Goal: Contribute content

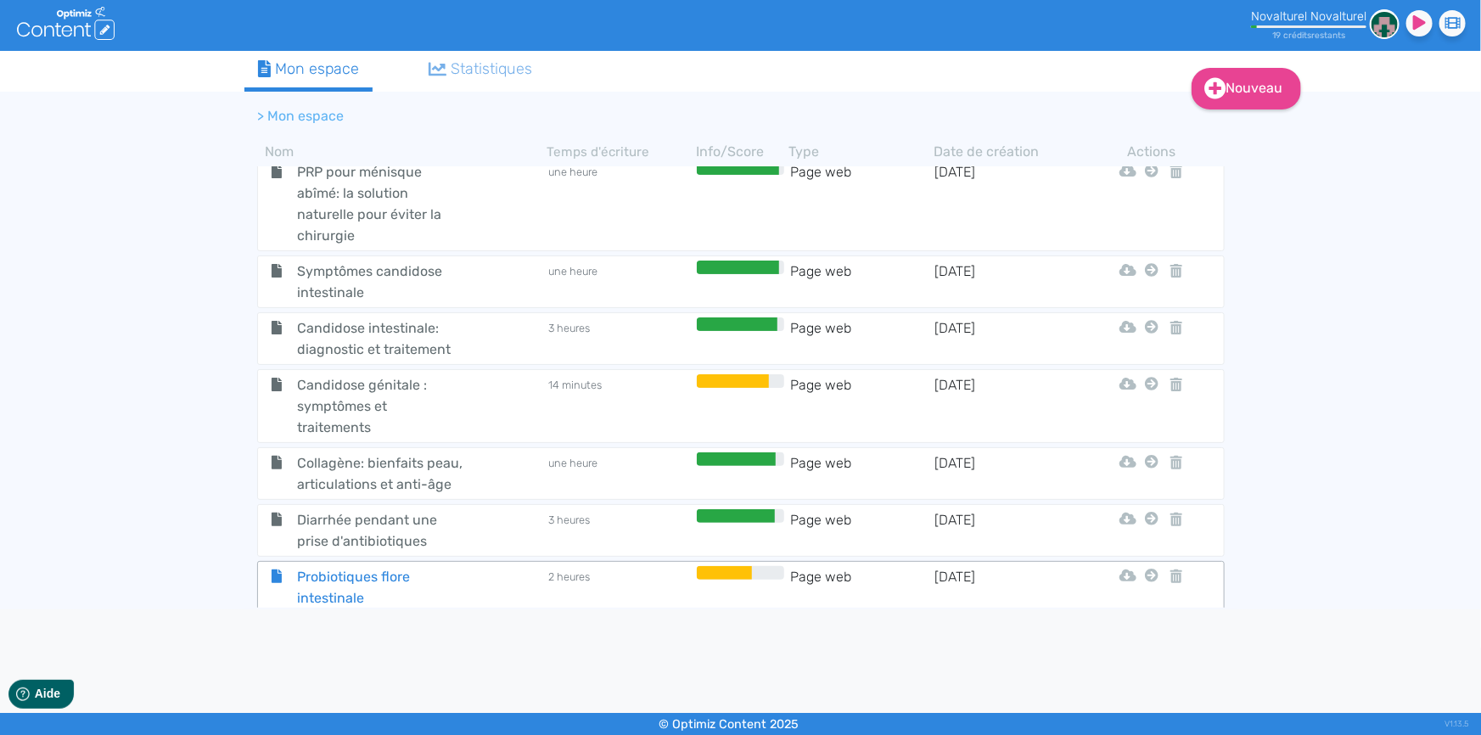
click at [345, 568] on span "Probiotiques flore intestinale" at bounding box center [379, 587] width 191 height 42
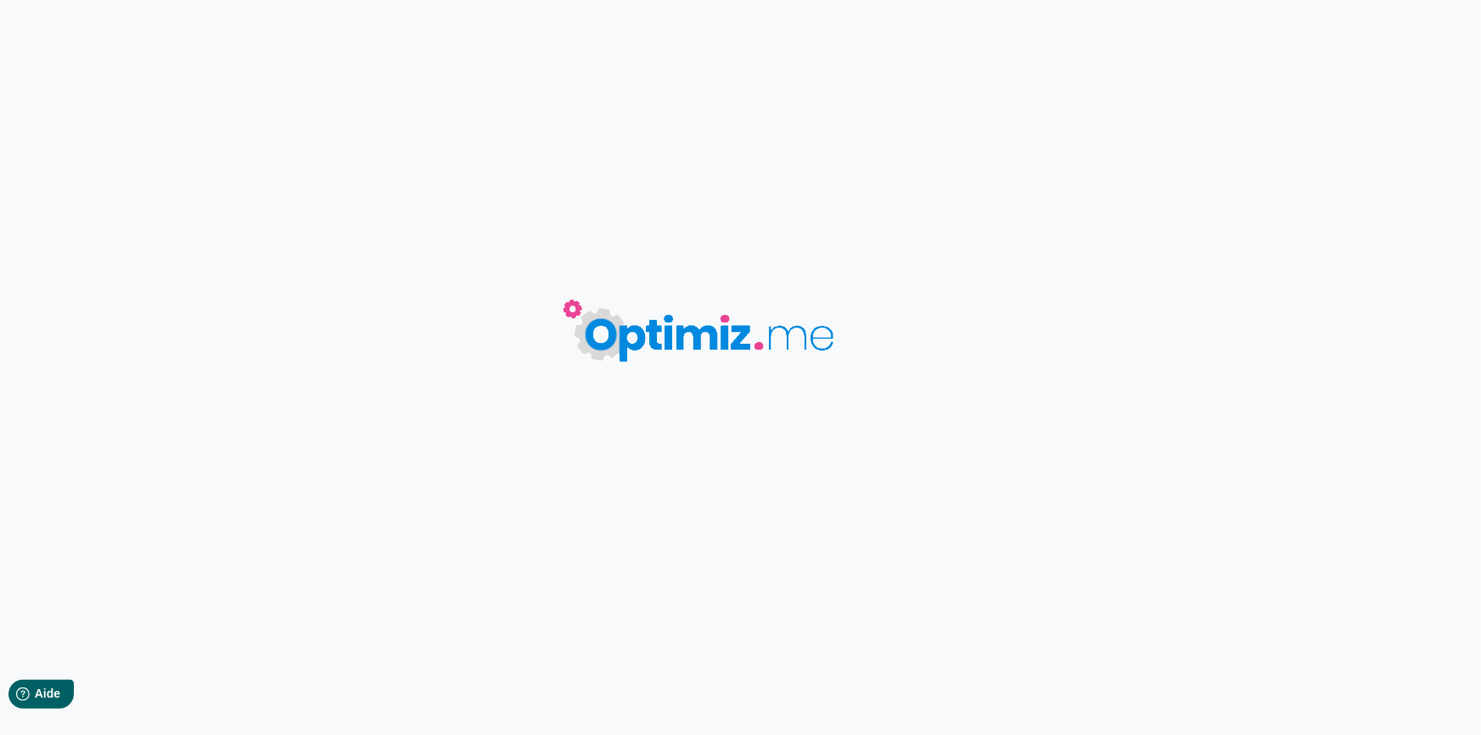
type input "Probiotiques flore intestinale"
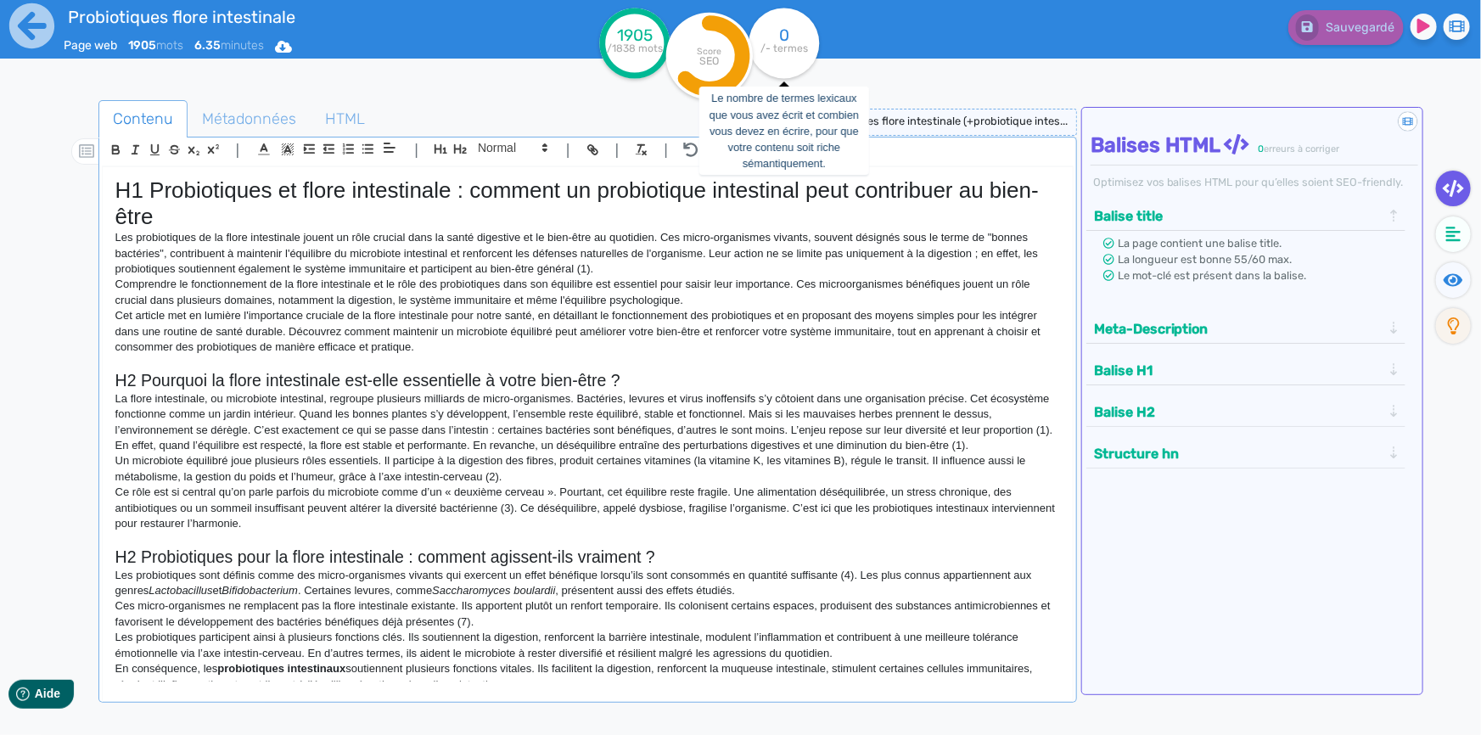
click at [786, 43] on tspan "/- termes" at bounding box center [784, 48] width 48 height 12
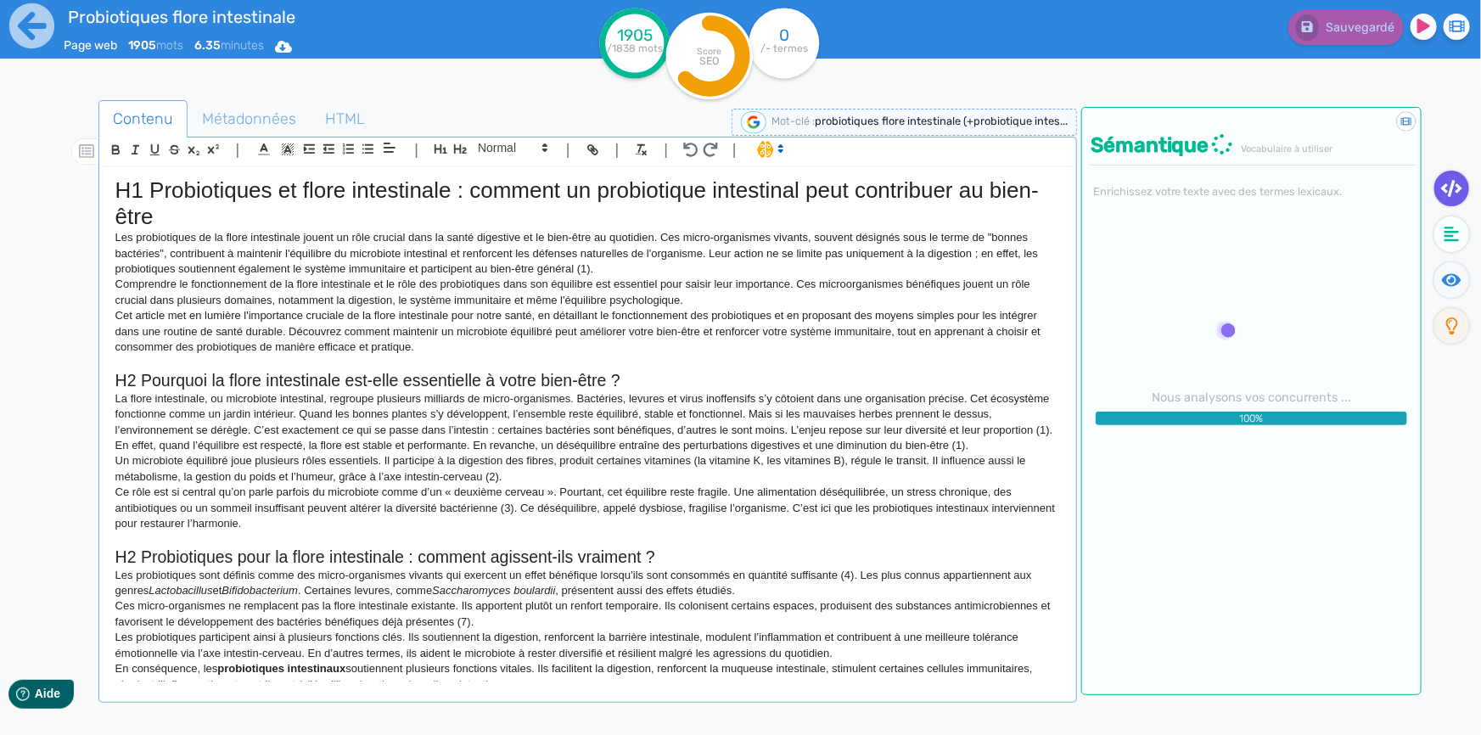
click at [502, 323] on p "Cet article met en lumière l'importance cruciale de la flore intestinale pour n…" at bounding box center [587, 331] width 945 height 47
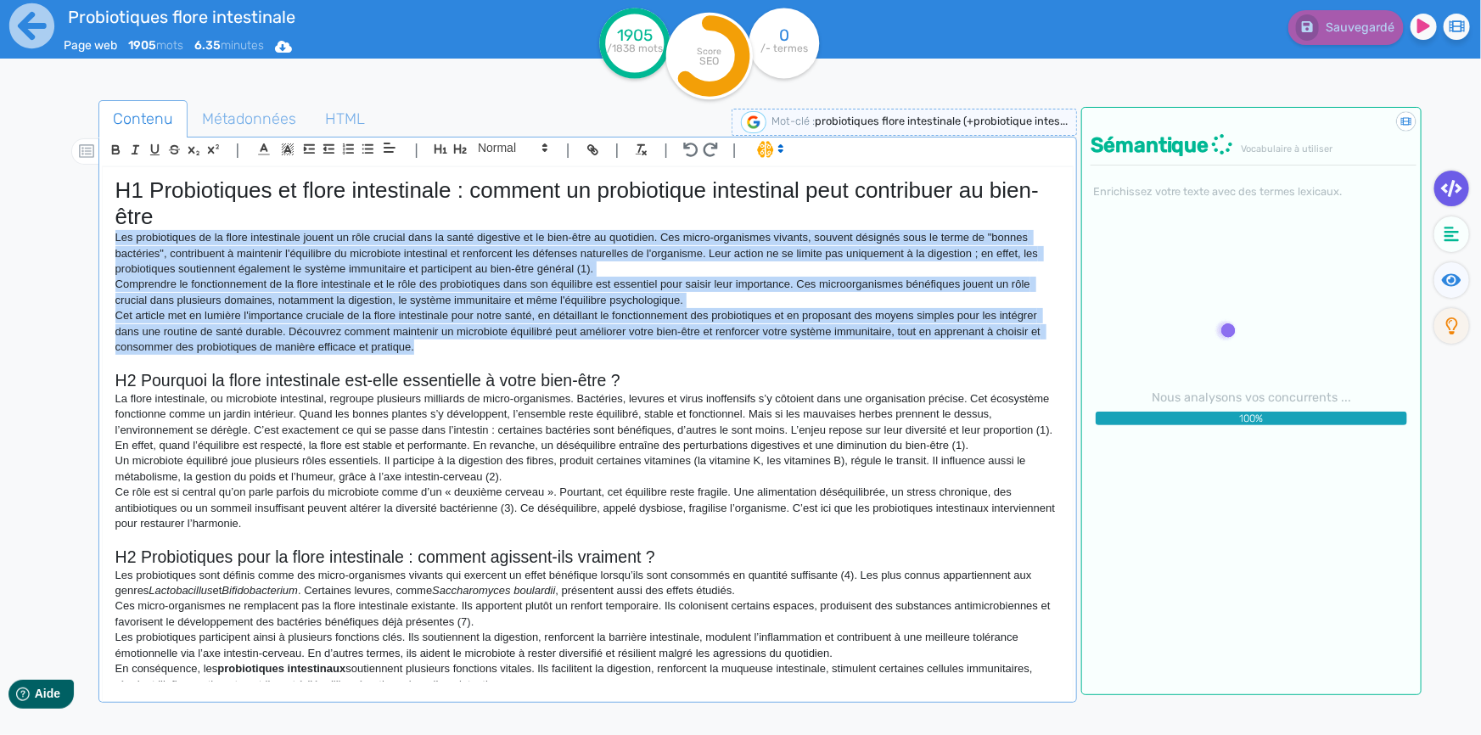
drag, startPoint x: 416, startPoint y: 346, endPoint x: 106, endPoint y: 239, distance: 327.7
click at [106, 239] on div "H1 Probiotiques et flore intestinale : comment un probiotique intestinal peut c…" at bounding box center [588, 424] width 970 height 514
click at [781, 145] on polygon at bounding box center [780, 146] width 3 height 2
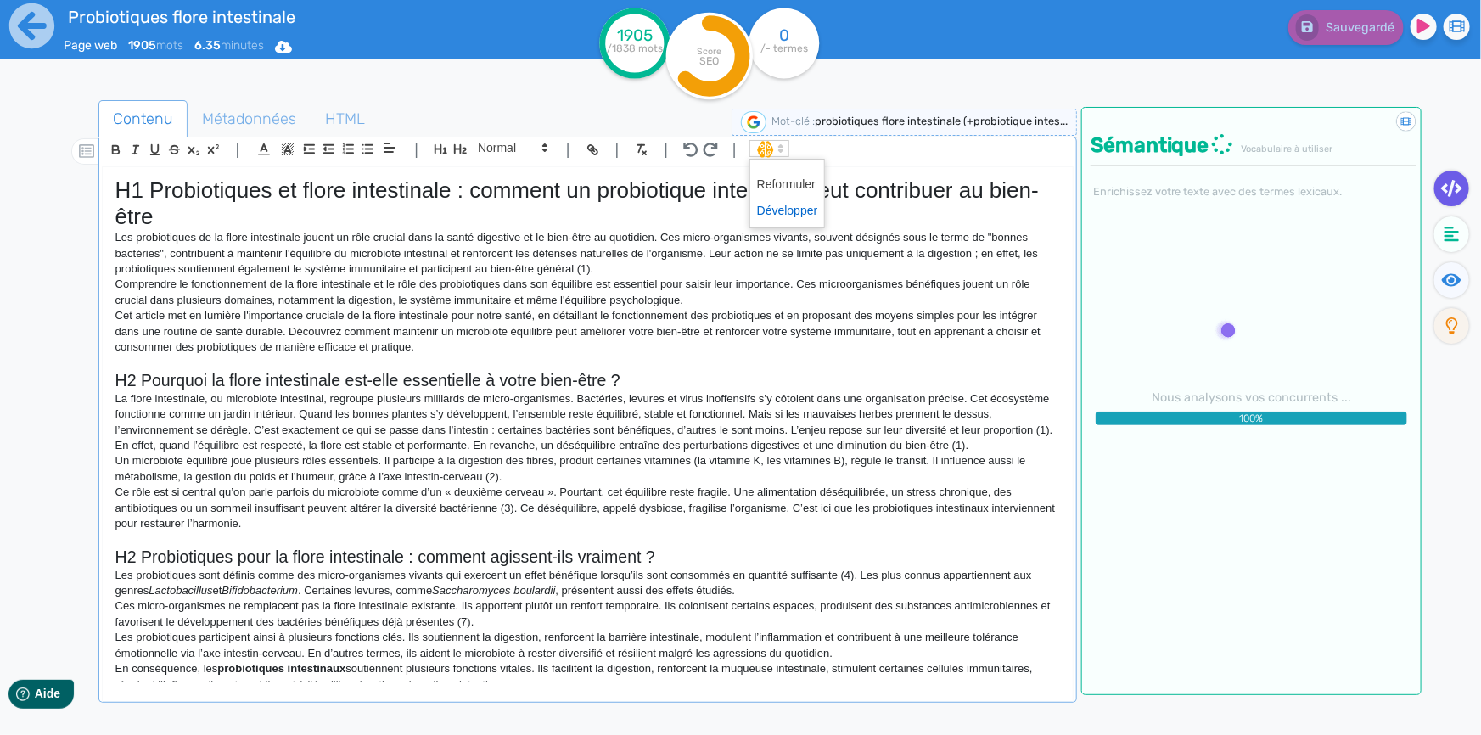
click at [798, 208] on span at bounding box center [787, 211] width 61 height 26
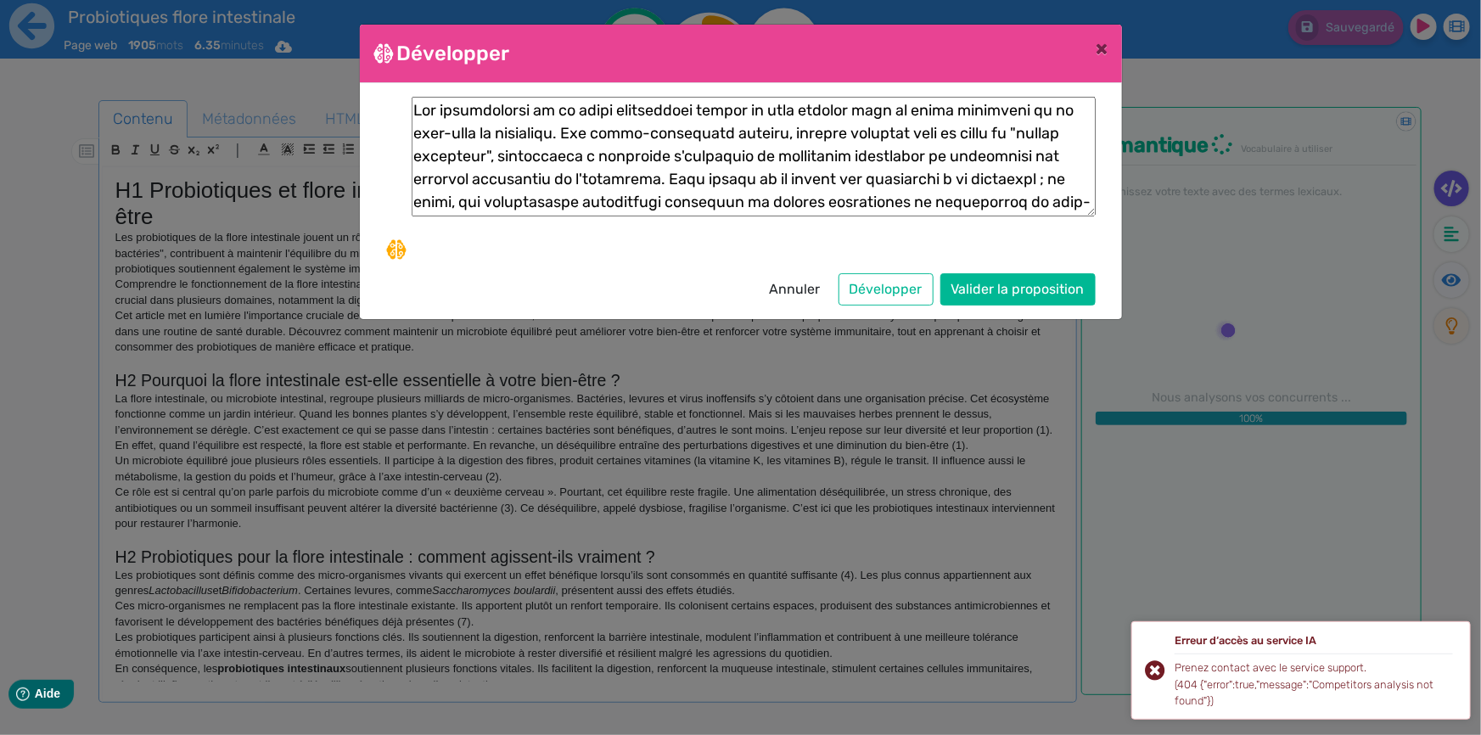
click at [1156, 674] on div "Erreur d‘accès au service IA Prenez contact avec le service support. (404 {"err…" at bounding box center [1301, 670] width 340 height 98
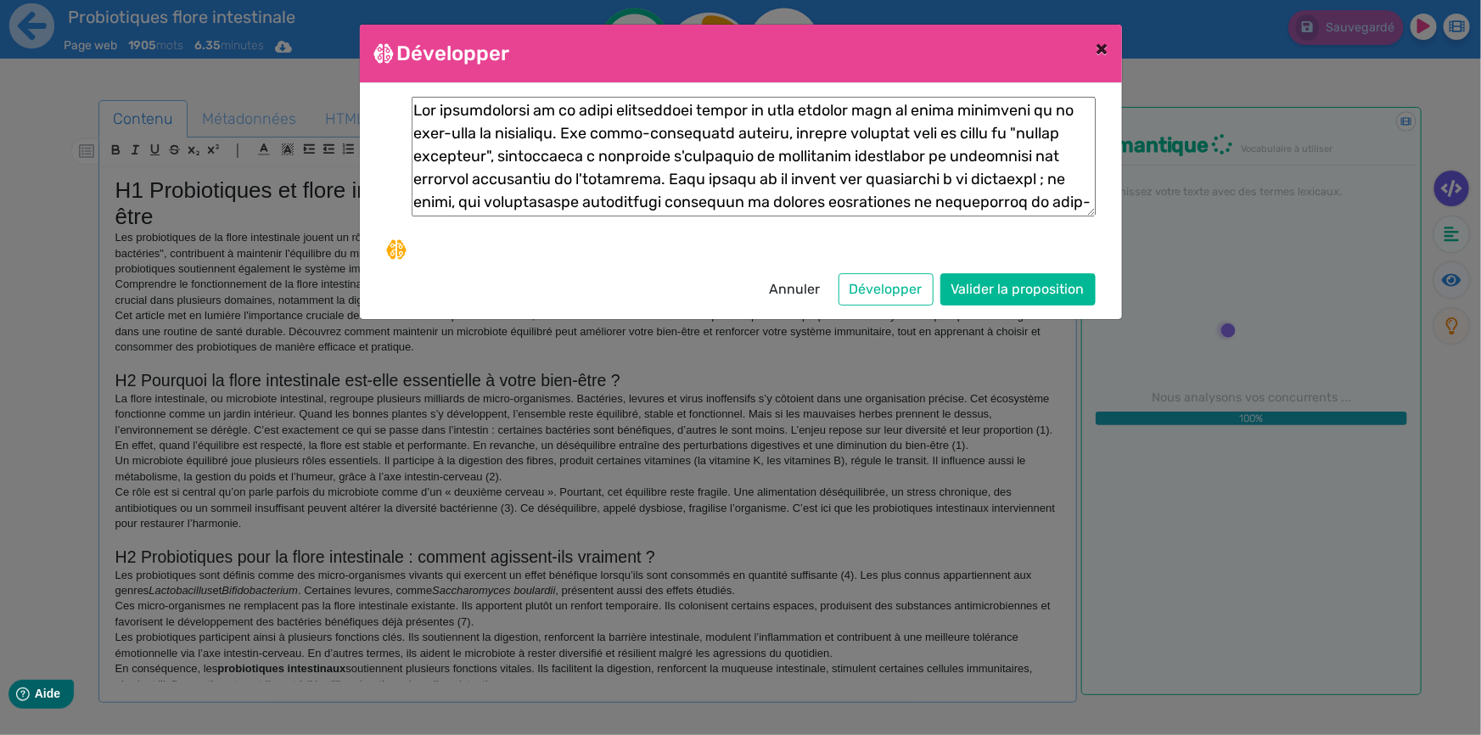
click at [1104, 48] on span "×" at bounding box center [1103, 48] width 12 height 24
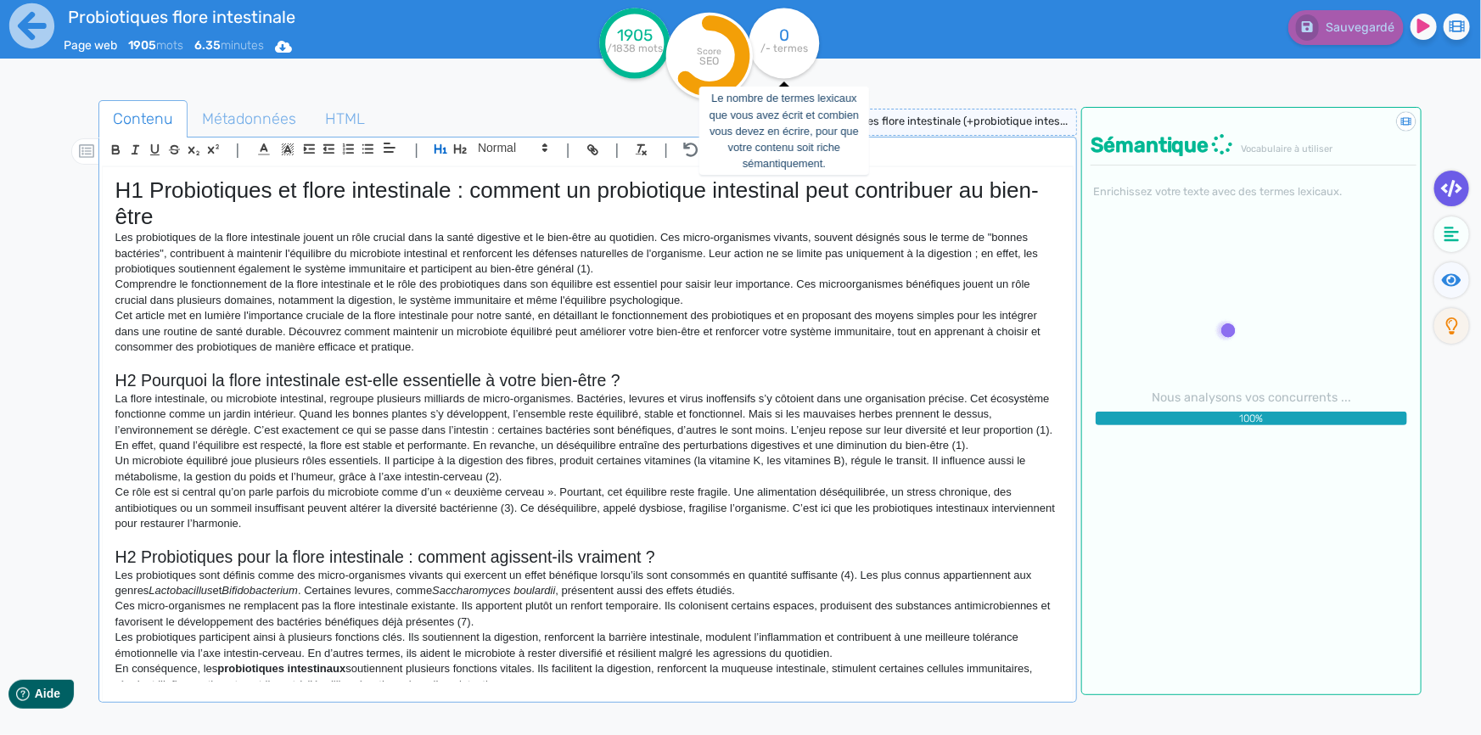
click at [794, 45] on tspan "/- termes" at bounding box center [784, 48] width 48 height 12
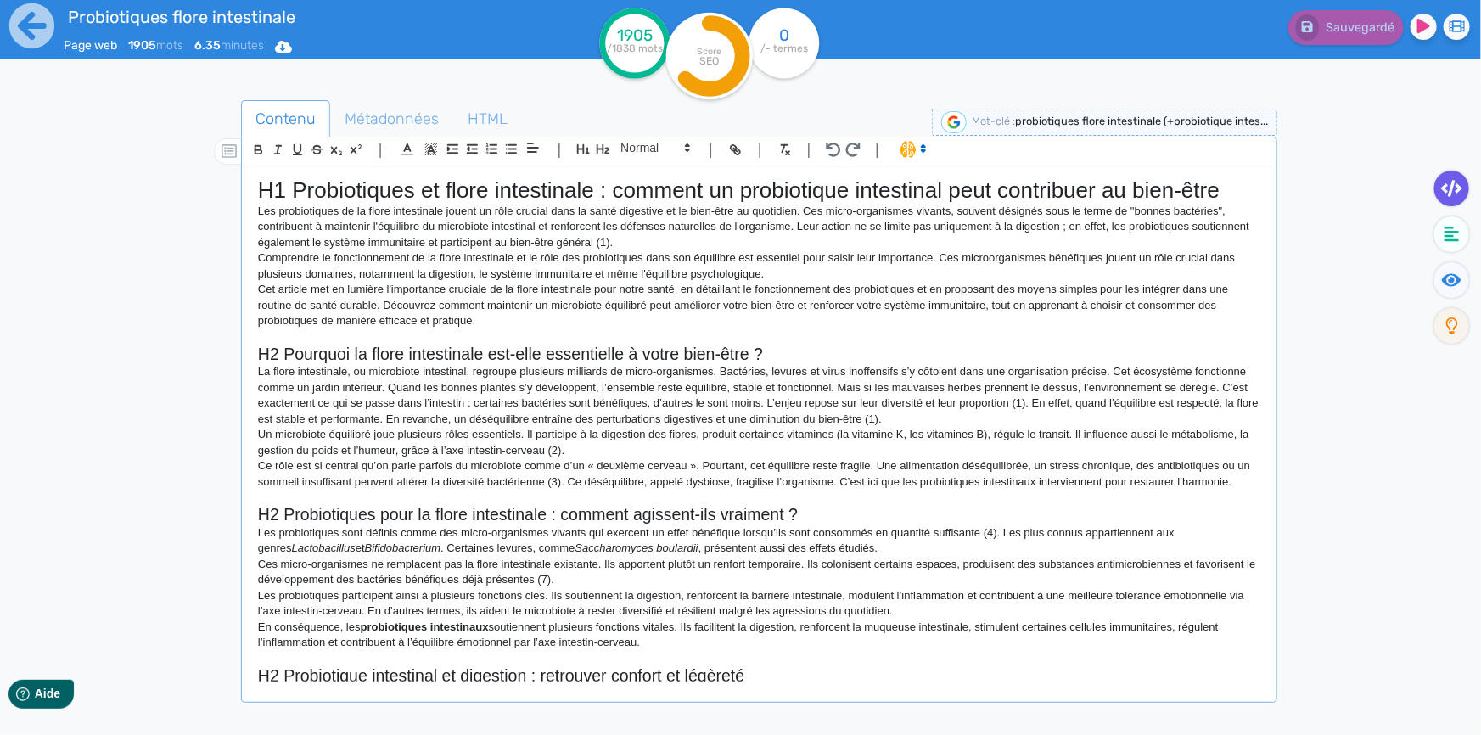
click at [794, 45] on tspan "/- termes" at bounding box center [784, 48] width 48 height 12
